Goal: Book appointment/travel/reservation

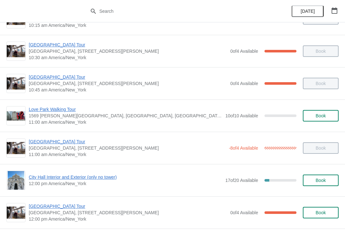
scroll to position [160, 0]
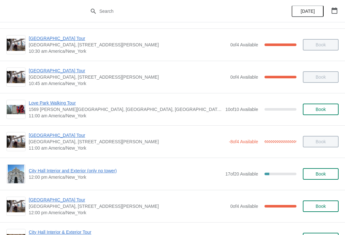
click at [47, 173] on span "City Hall Interior and Exterior (only no tower)" at bounding box center [125, 171] width 193 height 6
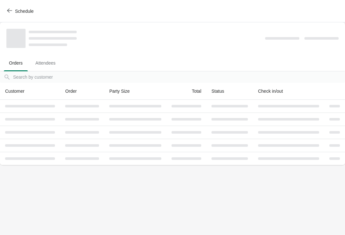
scroll to position [0, 0]
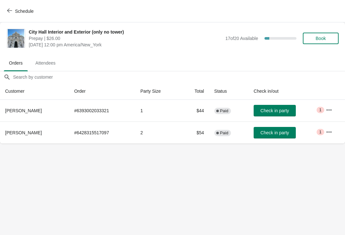
click at [271, 111] on span "Check in party" at bounding box center [275, 110] width 28 height 5
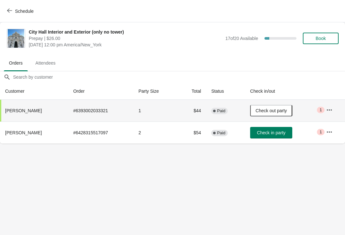
click at [13, 10] on span "Schedule" at bounding box center [20, 11] width 25 height 6
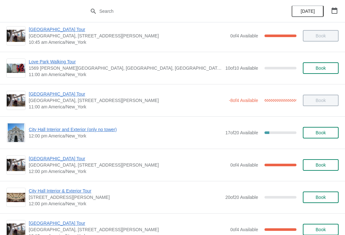
scroll to position [201, 0]
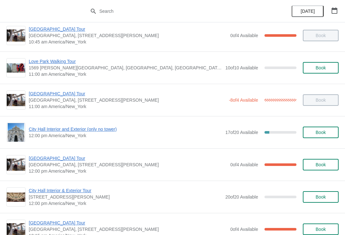
click at [48, 158] on span "[GEOGRAPHIC_DATA] Tour" at bounding box center [128, 158] width 199 height 6
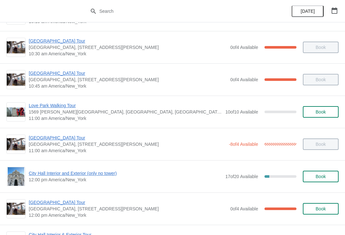
scroll to position [158, 0]
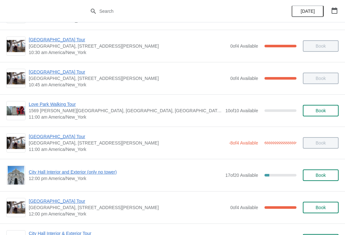
click at [102, 175] on span "City Hall Interior and Exterior (only no tower)" at bounding box center [125, 172] width 193 height 6
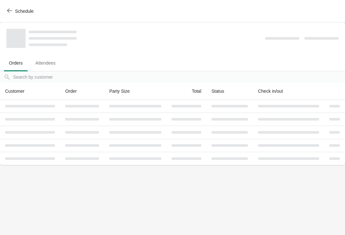
scroll to position [0, 0]
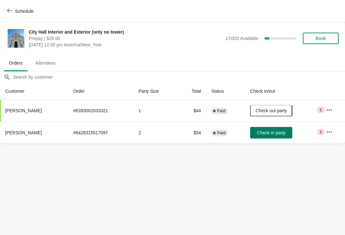
click at [9, 11] on icon "button" at bounding box center [9, 11] width 5 height 4
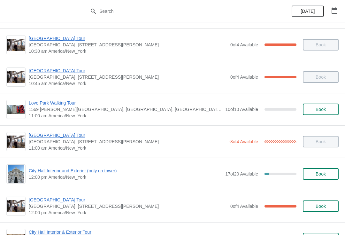
scroll to position [161, 0]
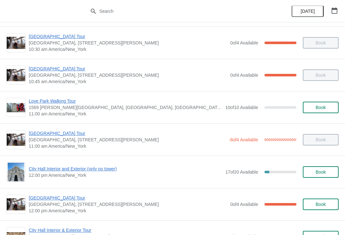
click at [104, 168] on span "City Hall Interior and Exterior (only no tower)" at bounding box center [125, 169] width 193 height 6
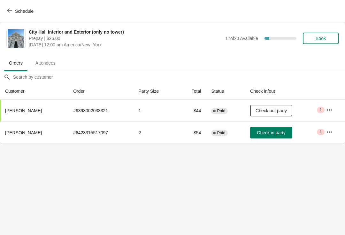
click at [275, 129] on button "Check in party" at bounding box center [271, 133] width 42 height 12
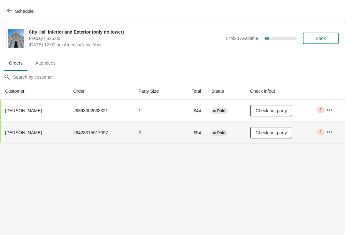
click at [11, 6] on button "Schedule" at bounding box center [20, 11] width 35 height 12
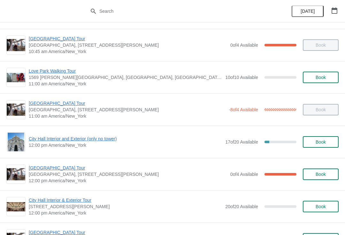
scroll to position [191, 0]
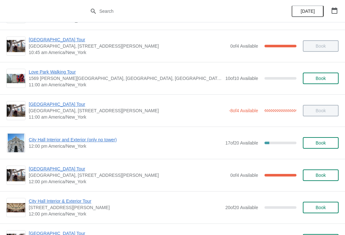
click at [41, 168] on span "[GEOGRAPHIC_DATA] Tour" at bounding box center [128, 169] width 199 height 6
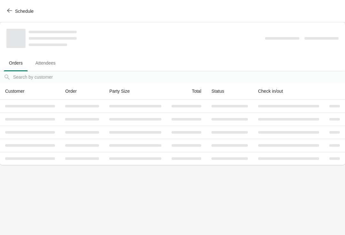
scroll to position [0, 0]
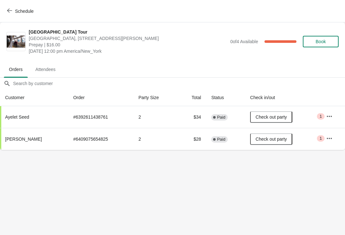
click at [16, 9] on span "Schedule" at bounding box center [24, 11] width 19 height 5
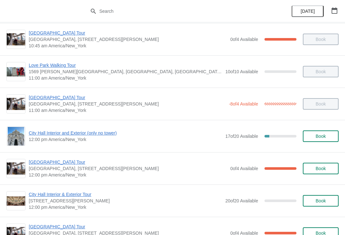
scroll to position [196, 0]
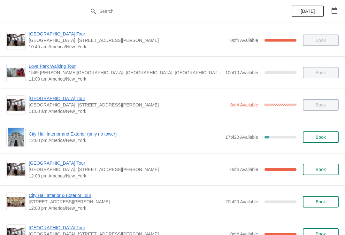
click at [47, 134] on span "City Hall Interior and Exterior (only no tower)" at bounding box center [125, 134] width 193 height 6
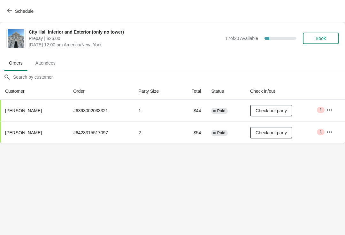
scroll to position [0, 0]
click at [9, 9] on icon "button" at bounding box center [9, 11] width 5 height 4
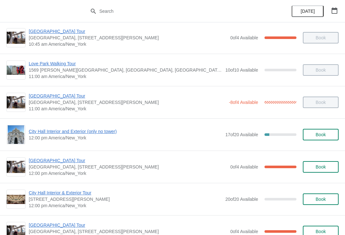
scroll to position [200, 0]
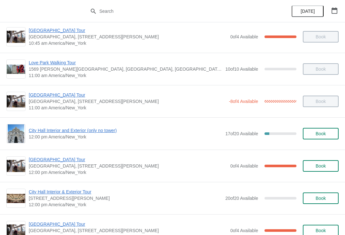
click at [60, 129] on span "City Hall Interior and Exterior (only no tower)" at bounding box center [125, 130] width 193 height 6
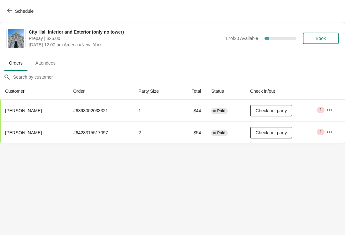
click at [14, 9] on span "Schedule" at bounding box center [20, 11] width 25 height 6
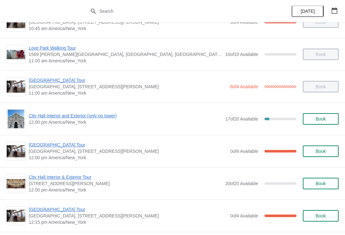
scroll to position [217, 0]
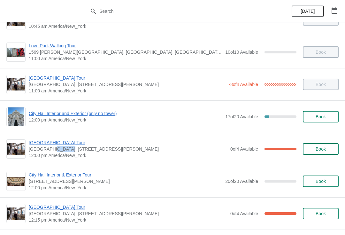
click at [38, 140] on span "[GEOGRAPHIC_DATA] Tour" at bounding box center [128, 142] width 199 height 6
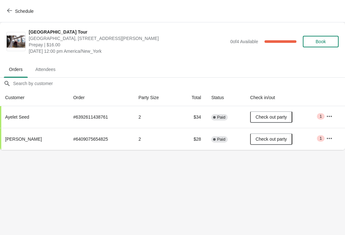
click at [9, 9] on icon "button" at bounding box center [9, 10] width 5 height 5
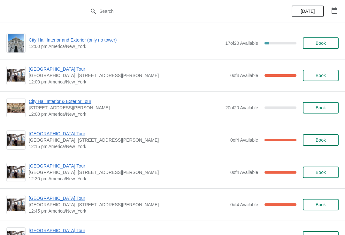
scroll to position [291, 0]
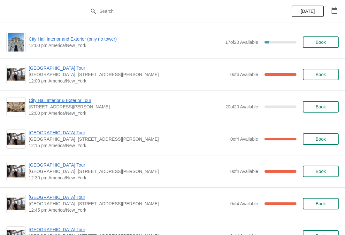
click at [40, 135] on span "[GEOGRAPHIC_DATA] Tour" at bounding box center [128, 132] width 199 height 6
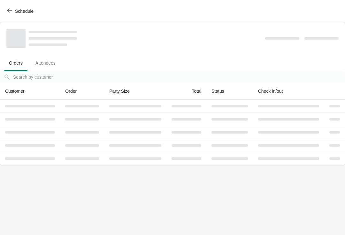
scroll to position [0, 0]
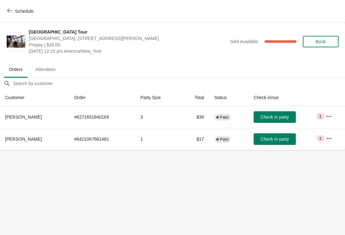
click at [14, 6] on button "Schedule" at bounding box center [20, 11] width 35 height 12
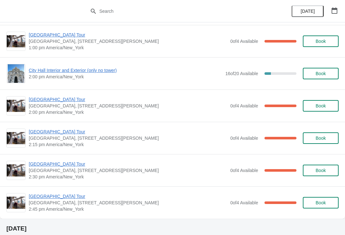
scroll to position [492, 0]
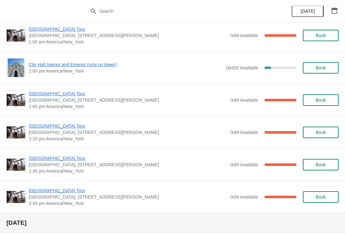
click at [82, 59] on div "City Hall Interior and Exterior (only no tower) 2:00 pm America/New_York 16 of …" at bounding box center [172, 67] width 333 height 19
click at [110, 67] on span "City Hall Interior and Exterior (only no tower)" at bounding box center [125, 64] width 193 height 6
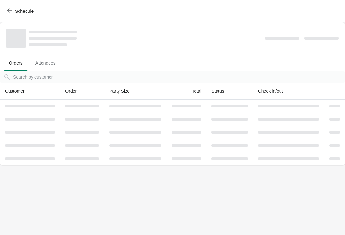
scroll to position [0, 0]
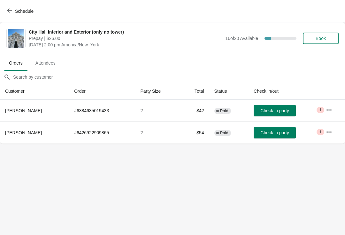
click at [12, 16] on button "Schedule" at bounding box center [20, 11] width 35 height 12
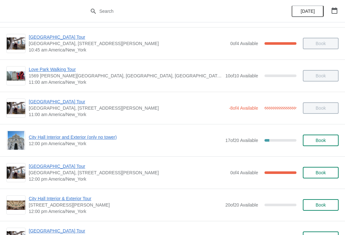
scroll to position [194, 0]
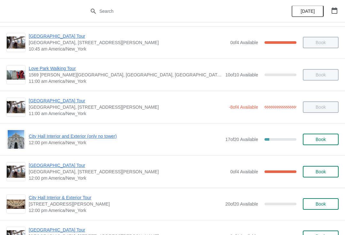
click at [45, 166] on span "[GEOGRAPHIC_DATA] Tour" at bounding box center [128, 165] width 199 height 6
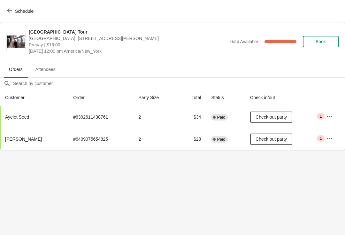
scroll to position [0, 0]
click at [16, 6] on button "Schedule" at bounding box center [20, 11] width 35 height 12
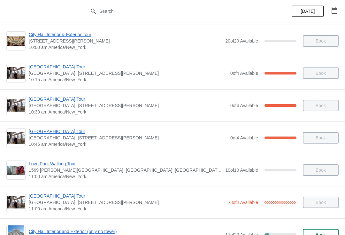
scroll to position [116, 0]
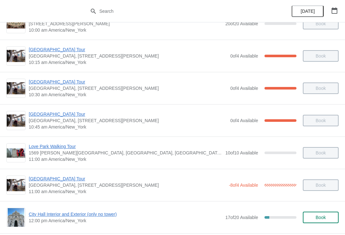
click at [51, 176] on span "[GEOGRAPHIC_DATA] Tour" at bounding box center [127, 179] width 197 height 6
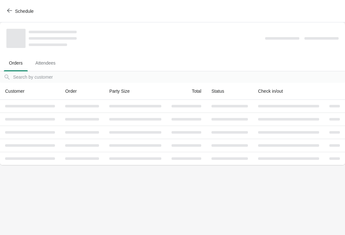
scroll to position [0, 0]
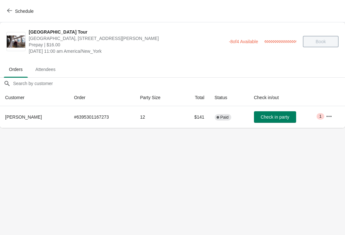
click at [335, 117] on button "button" at bounding box center [330, 117] width 12 height 12
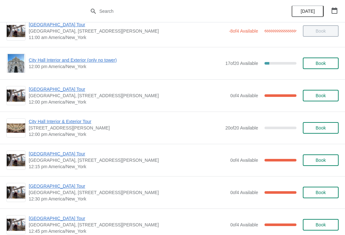
scroll to position [268, 0]
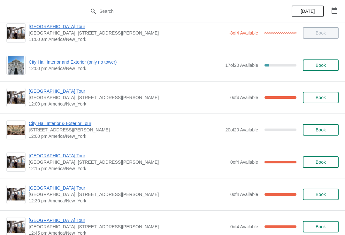
click at [51, 88] on span "[GEOGRAPHIC_DATA] Tour" at bounding box center [128, 91] width 199 height 6
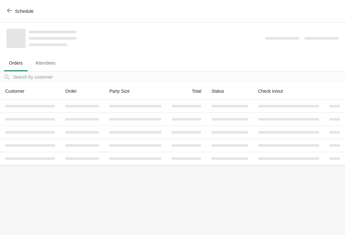
scroll to position [0, 0]
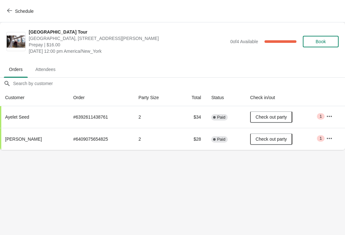
click at [13, 9] on span "Schedule" at bounding box center [20, 11] width 25 height 6
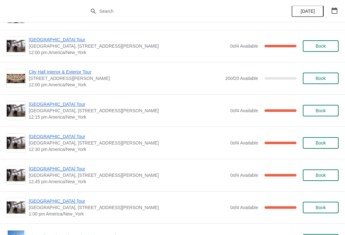
scroll to position [321, 0]
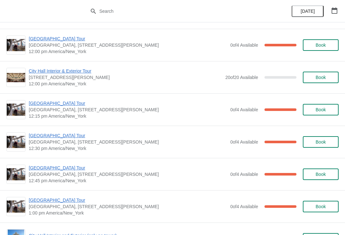
click at [47, 100] on span "[GEOGRAPHIC_DATA] Tour" at bounding box center [128, 103] width 199 height 6
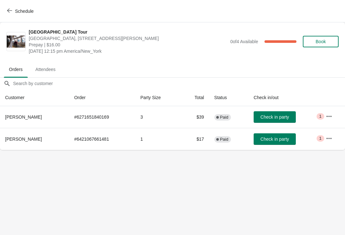
click at [5, 13] on button "Schedule" at bounding box center [20, 11] width 35 height 12
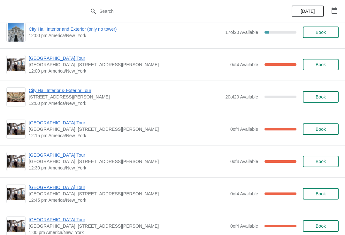
scroll to position [302, 0]
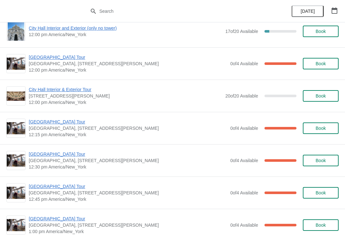
click at [49, 154] on span "[GEOGRAPHIC_DATA] Tour" at bounding box center [128, 154] width 199 height 6
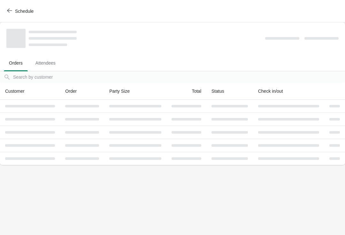
scroll to position [0, 0]
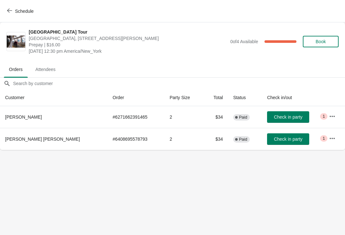
click at [274, 142] on span "Check in party" at bounding box center [288, 139] width 28 height 5
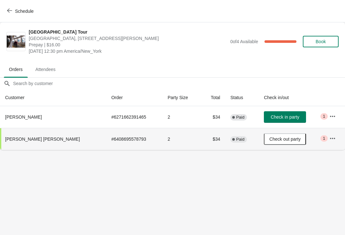
click at [12, 5] on button "Schedule" at bounding box center [20, 11] width 35 height 12
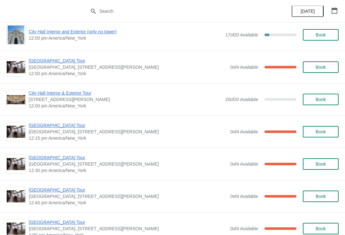
scroll to position [299, 0]
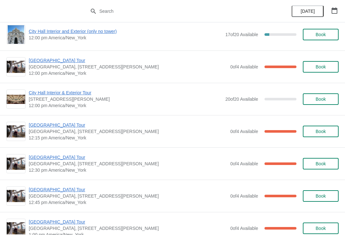
click at [43, 125] on span "[GEOGRAPHIC_DATA] Tour" at bounding box center [128, 125] width 199 height 6
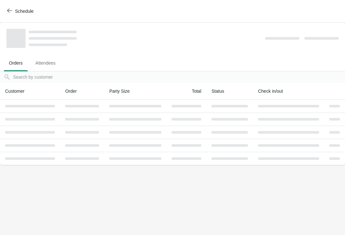
scroll to position [0, 0]
